Goal: Navigation & Orientation: Find specific page/section

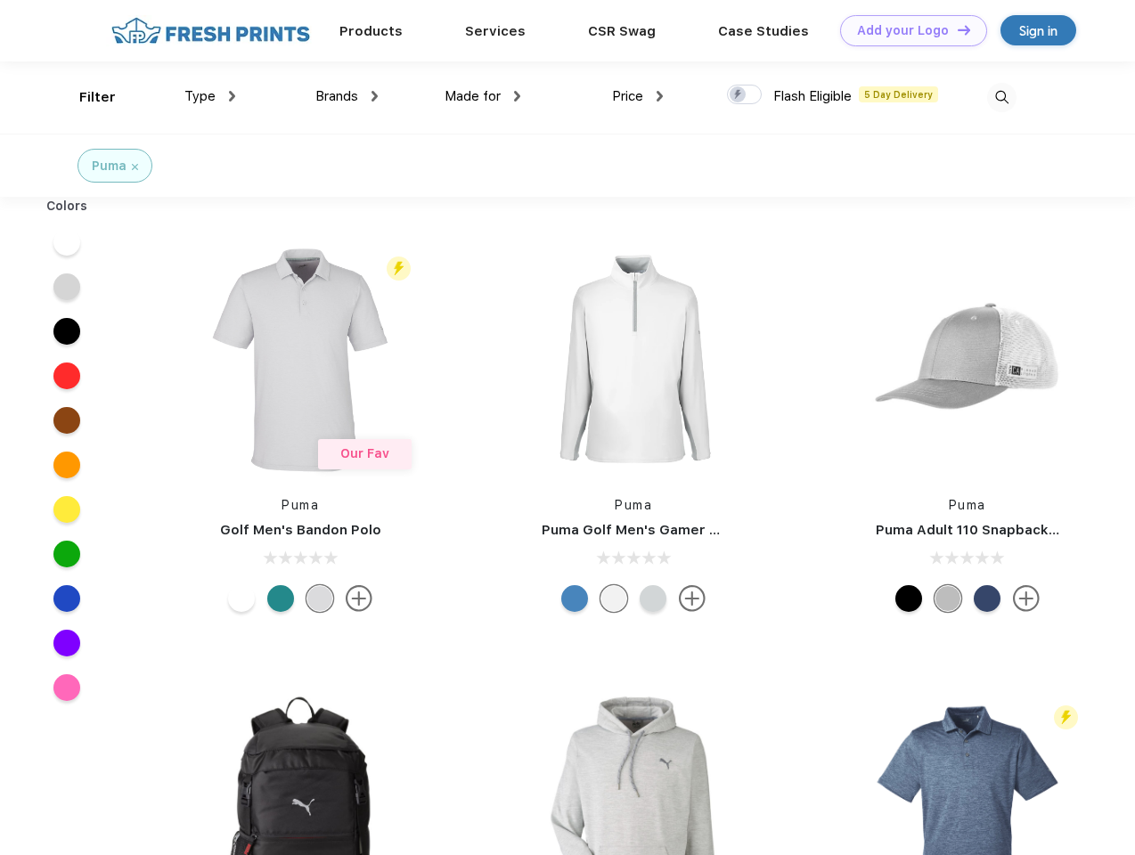
click at [907, 30] on link "Add your Logo Design Tool" at bounding box center [913, 30] width 147 height 31
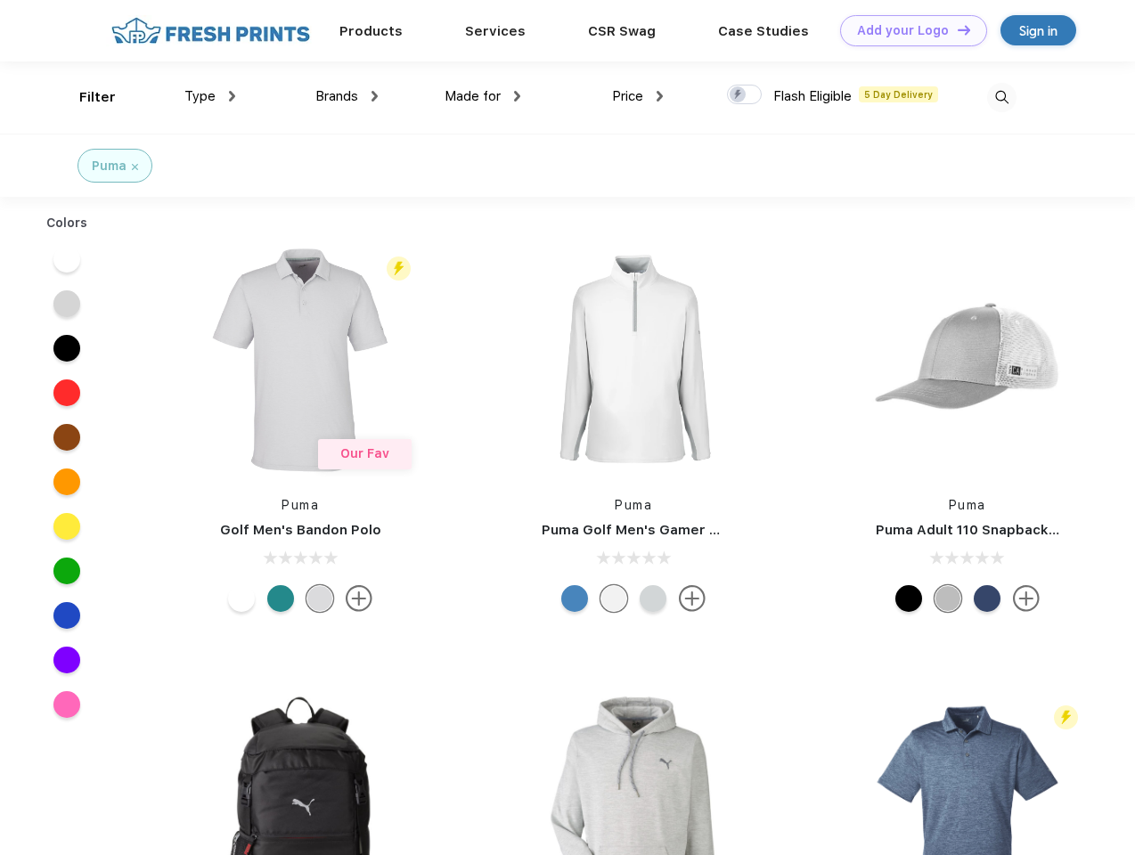
click at [0, 0] on div "Design Tool" at bounding box center [0, 0] width 0 height 0
click at [956, 29] on link "Add your Logo Design Tool" at bounding box center [913, 30] width 147 height 31
click at [86, 97] on div "Filter" at bounding box center [97, 97] width 37 height 20
click at [210, 96] on span "Type" at bounding box center [199, 96] width 31 height 16
click at [347, 96] on span "Brands" at bounding box center [336, 96] width 43 height 16
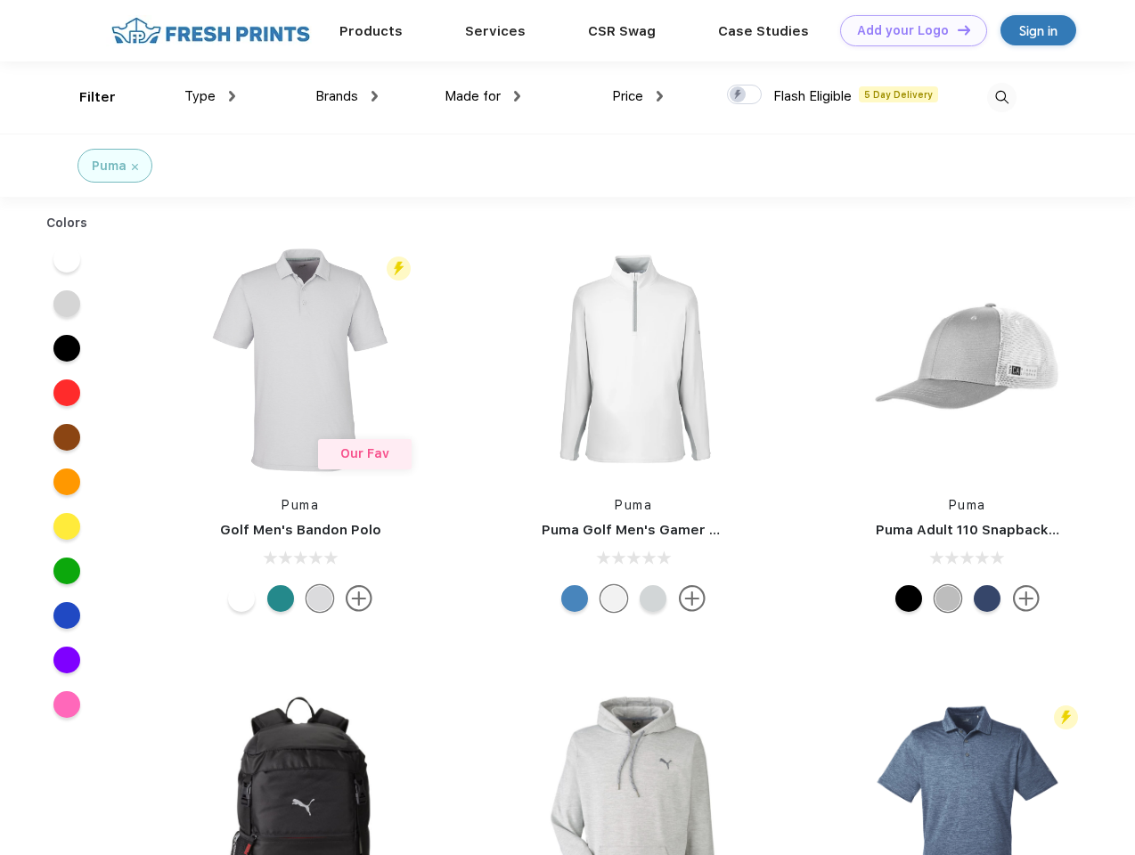
click at [483, 96] on span "Made for" at bounding box center [473, 96] width 56 height 16
click at [638, 96] on span "Price" at bounding box center [627, 96] width 31 height 16
click at [745, 95] on div at bounding box center [744, 95] width 35 height 20
click at [739, 95] on input "checkbox" at bounding box center [733, 90] width 12 height 12
click at [1002, 97] on img at bounding box center [1001, 97] width 29 height 29
